Goal: Task Accomplishment & Management: Manage account settings

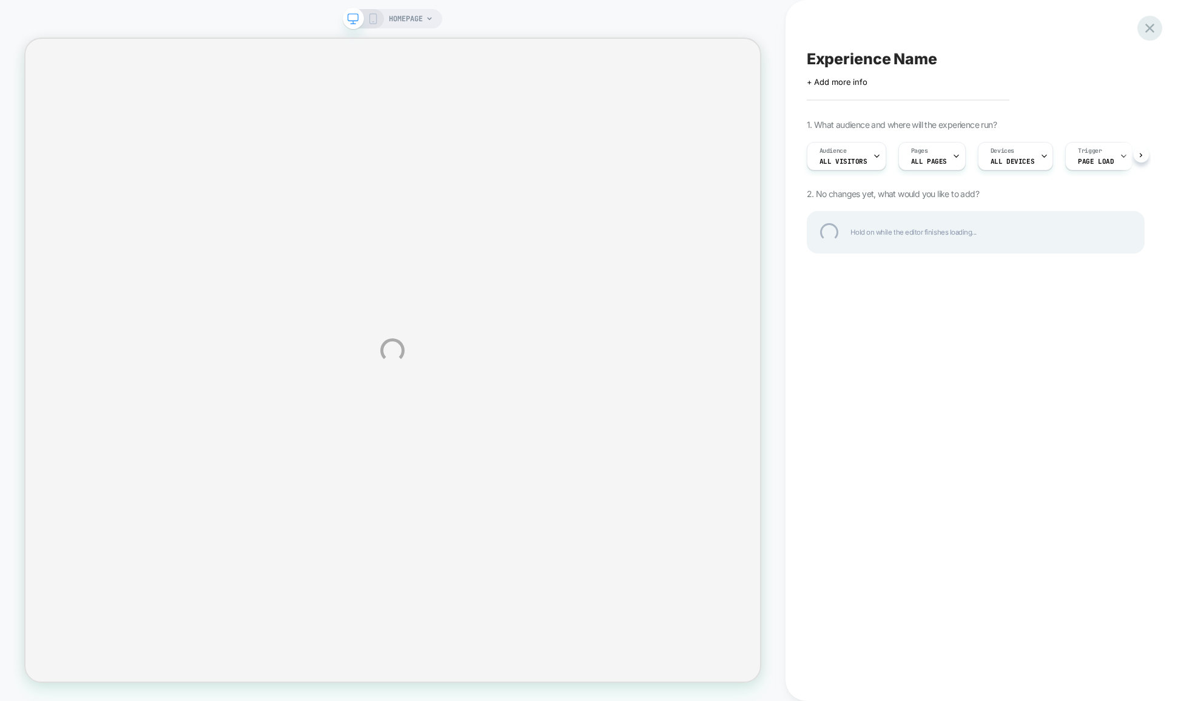
click at [1150, 25] on div at bounding box center [1149, 28] width 25 height 25
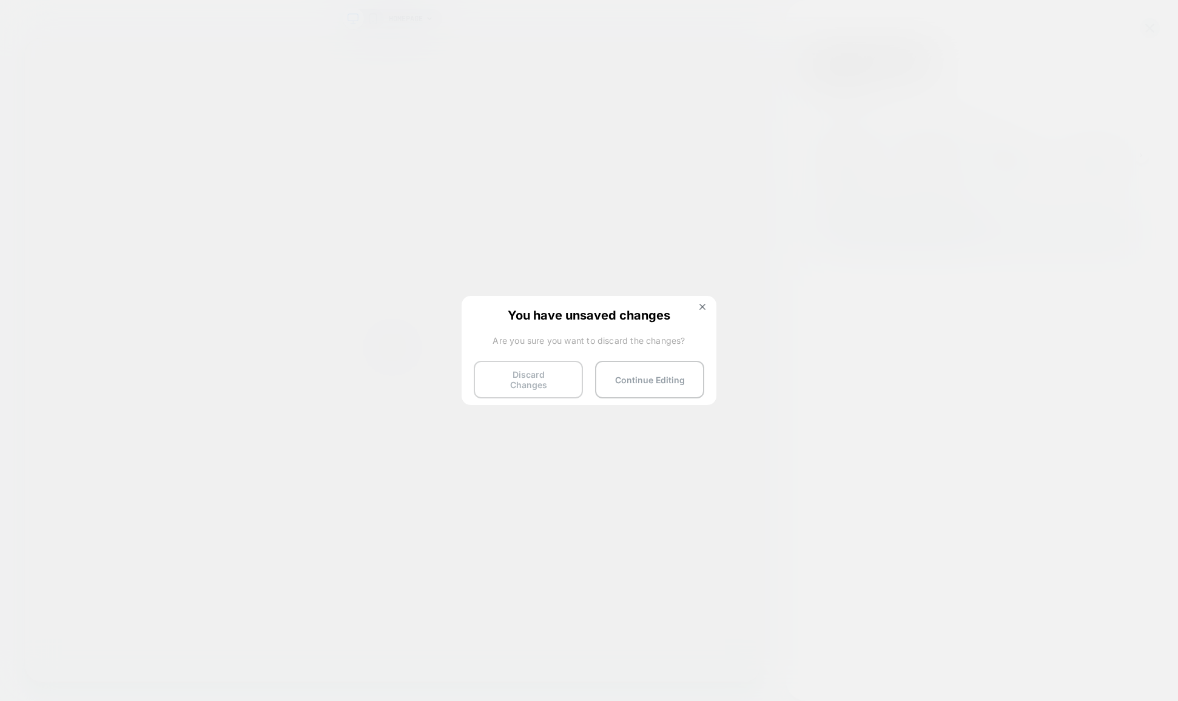
click at [559, 377] on button "Discard Changes" at bounding box center [528, 380] width 109 height 38
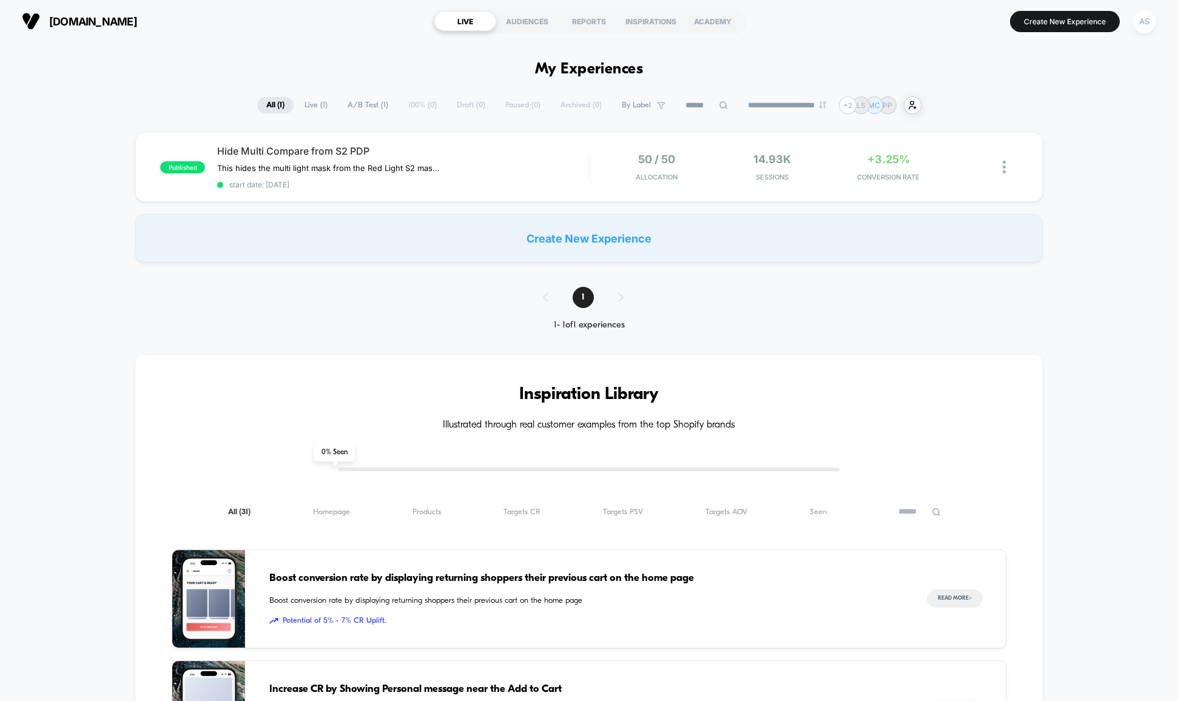
click at [1145, 29] on div "AS" at bounding box center [1144, 22] width 24 height 24
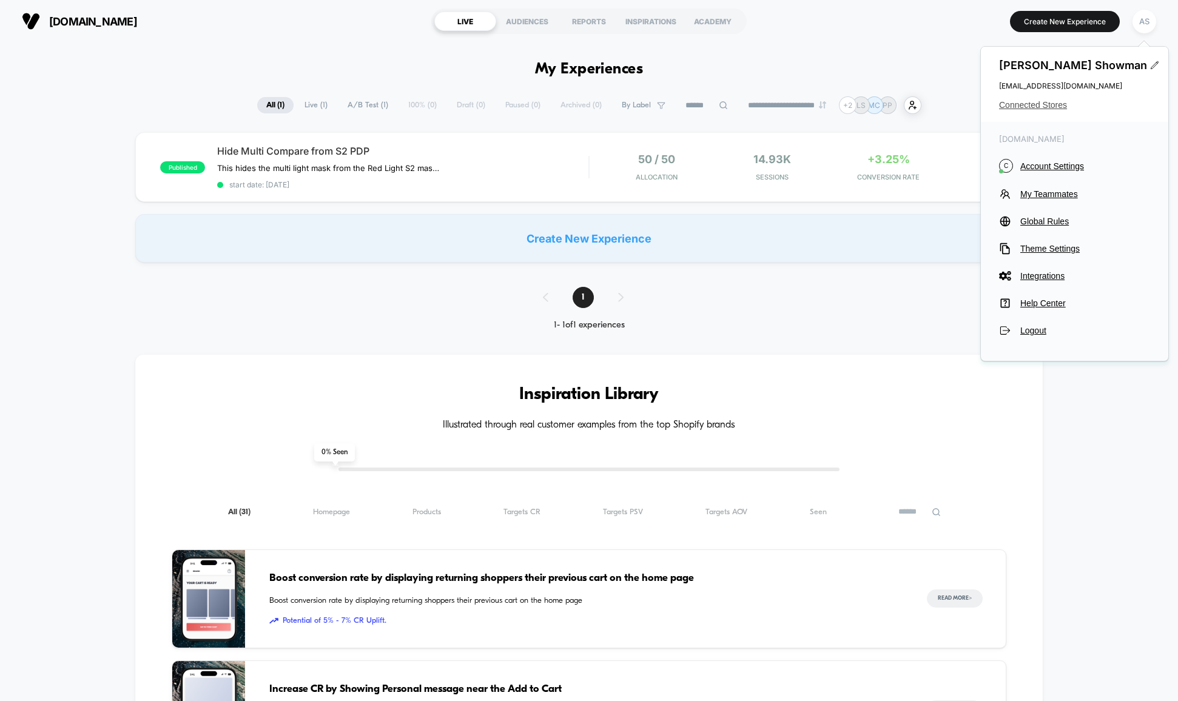
click at [1049, 101] on span "Connected Stores" at bounding box center [1074, 105] width 151 height 10
